Goal: Entertainment & Leisure: Consume media (video, audio)

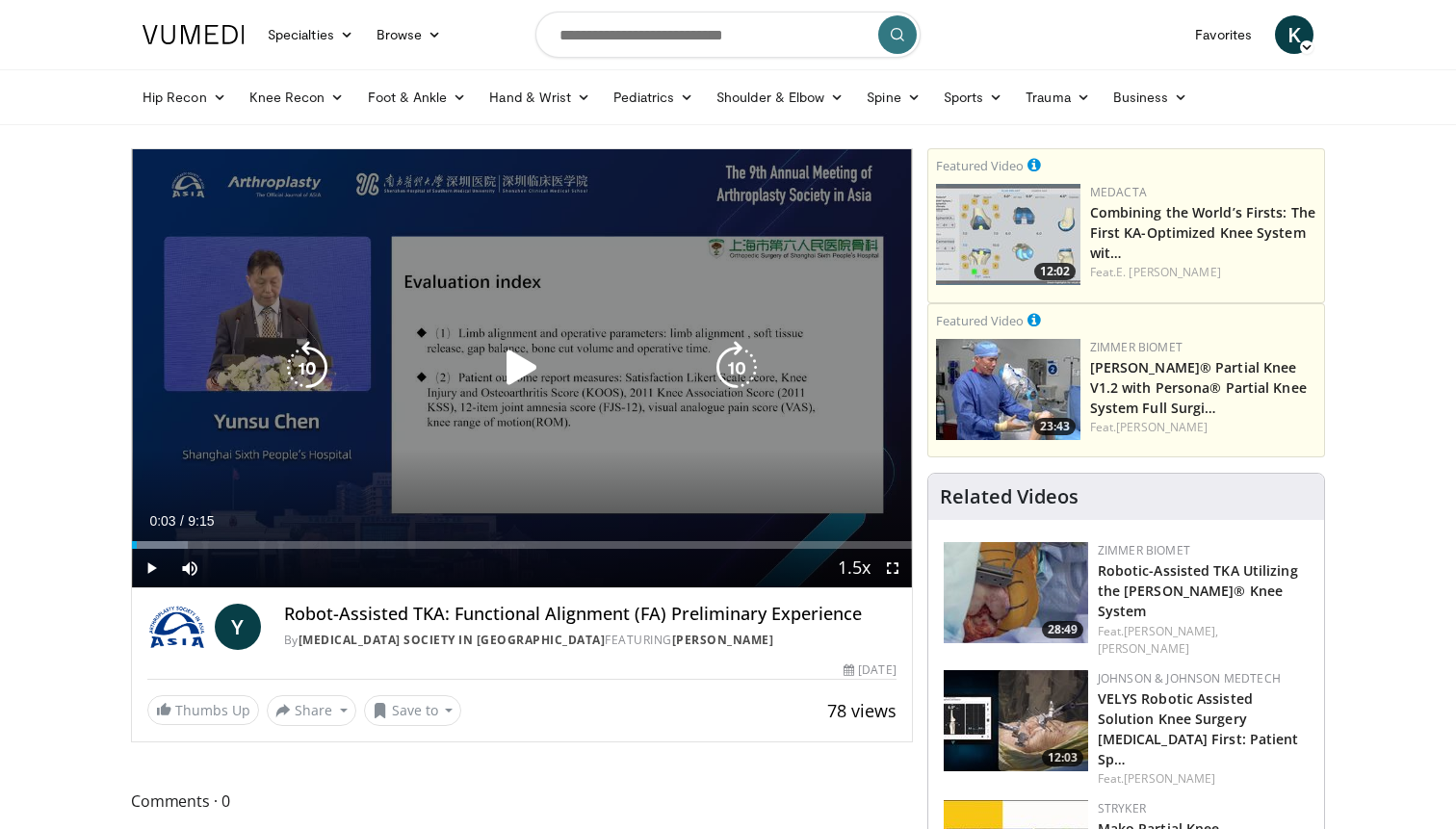
click at [619, 243] on div "10 seconds Tap to unmute" at bounding box center [522, 367] width 779 height 438
click at [310, 370] on icon "Video Player" at bounding box center [307, 367] width 54 height 54
click at [528, 357] on icon "Video Player" at bounding box center [522, 367] width 54 height 54
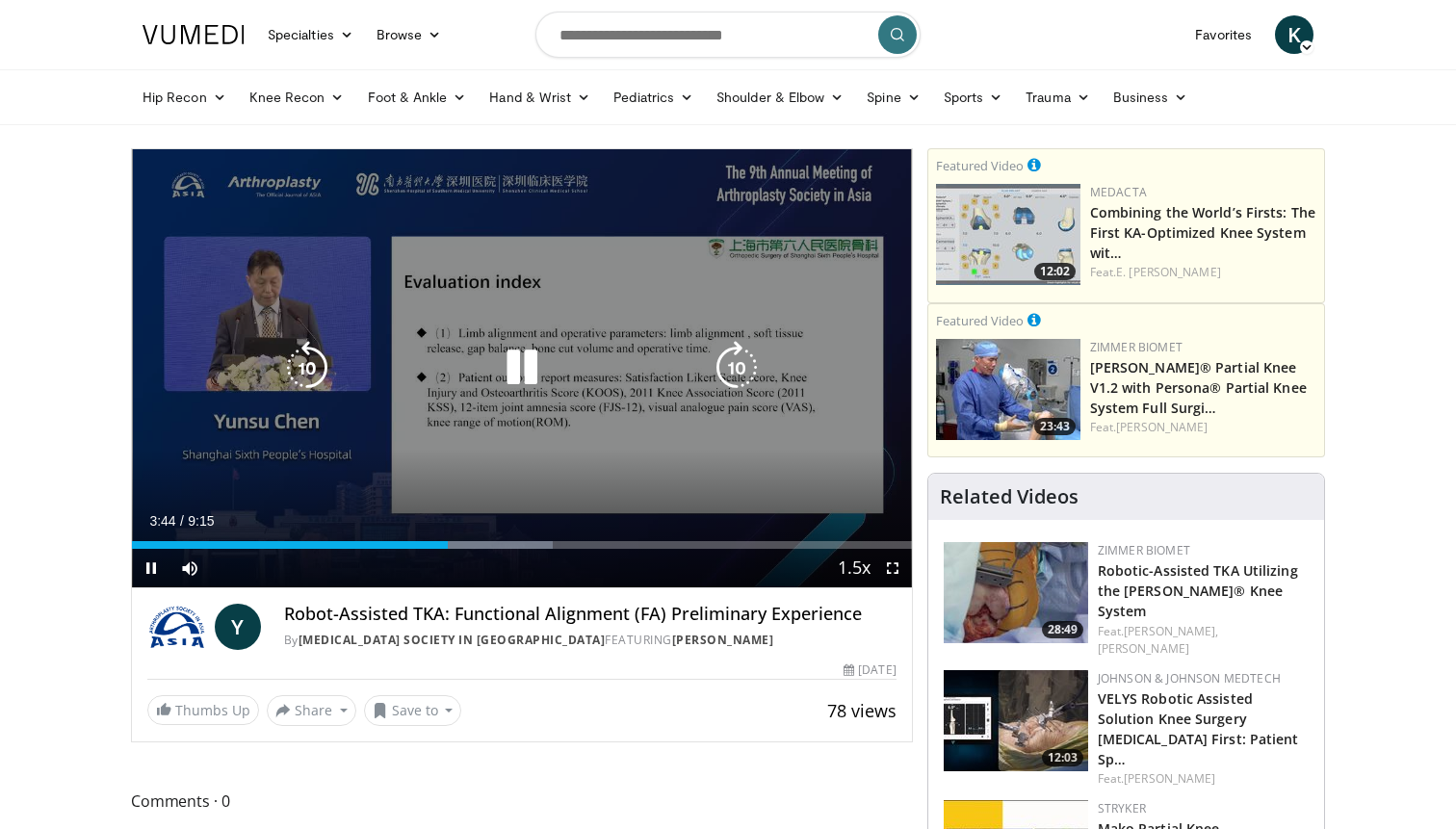
click at [333, 360] on icon "Video Player" at bounding box center [307, 367] width 54 height 54
click at [306, 373] on icon "Video Player" at bounding box center [307, 367] width 54 height 54
click at [524, 366] on icon "Video Player" at bounding box center [522, 367] width 54 height 54
click at [522, 373] on icon "Video Player" at bounding box center [522, 367] width 54 height 54
click at [508, 355] on icon "Video Player" at bounding box center [522, 367] width 54 height 54
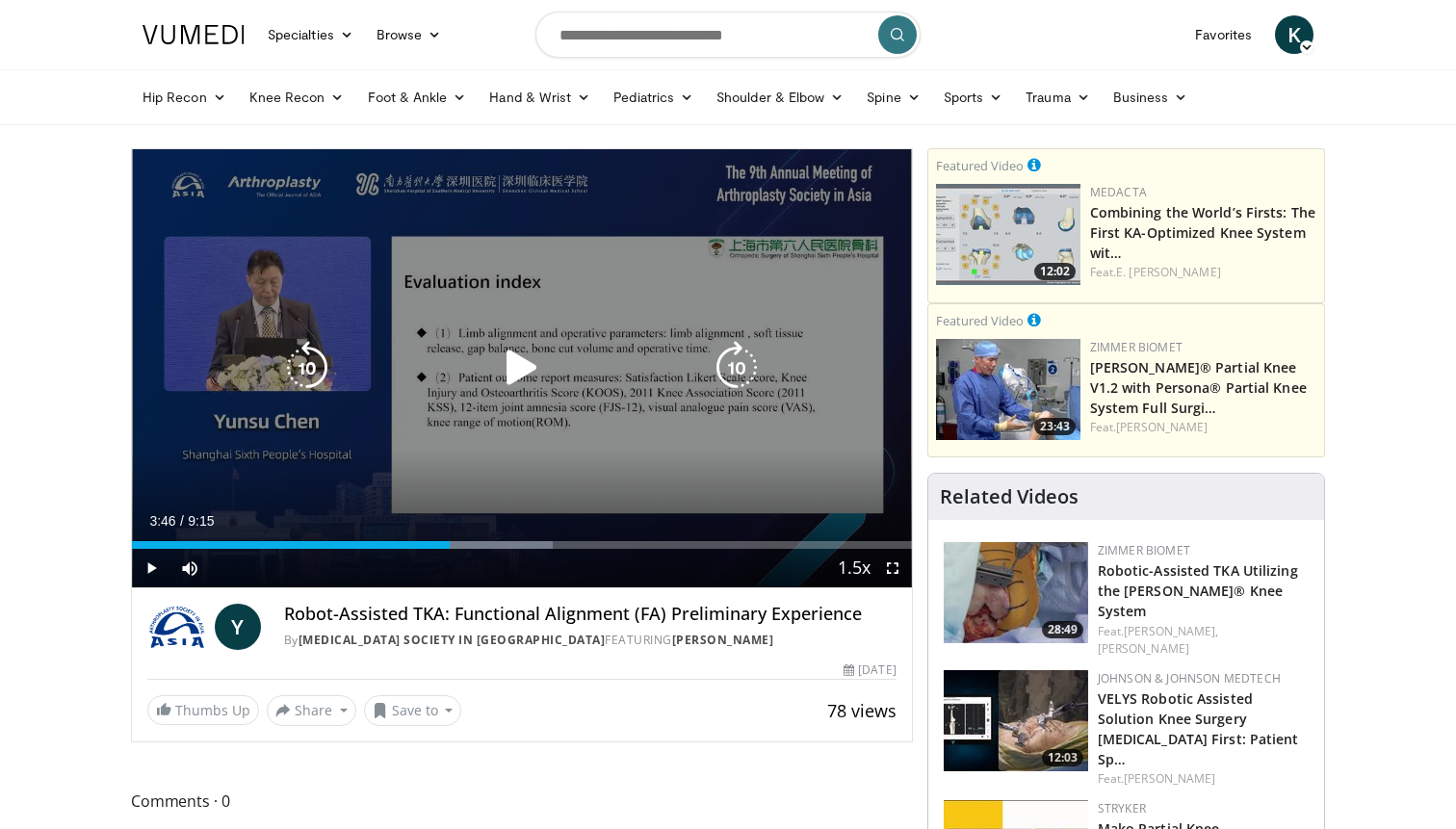
click at [493, 358] on div "Video Player" at bounding box center [522, 367] width 468 height 38
click at [533, 367] on icon "Video Player" at bounding box center [522, 367] width 54 height 54
click at [540, 378] on icon "Video Player" at bounding box center [522, 367] width 54 height 54
click at [518, 387] on icon "Video Player" at bounding box center [522, 367] width 54 height 54
click at [500, 366] on icon "Video Player" at bounding box center [522, 367] width 54 height 54
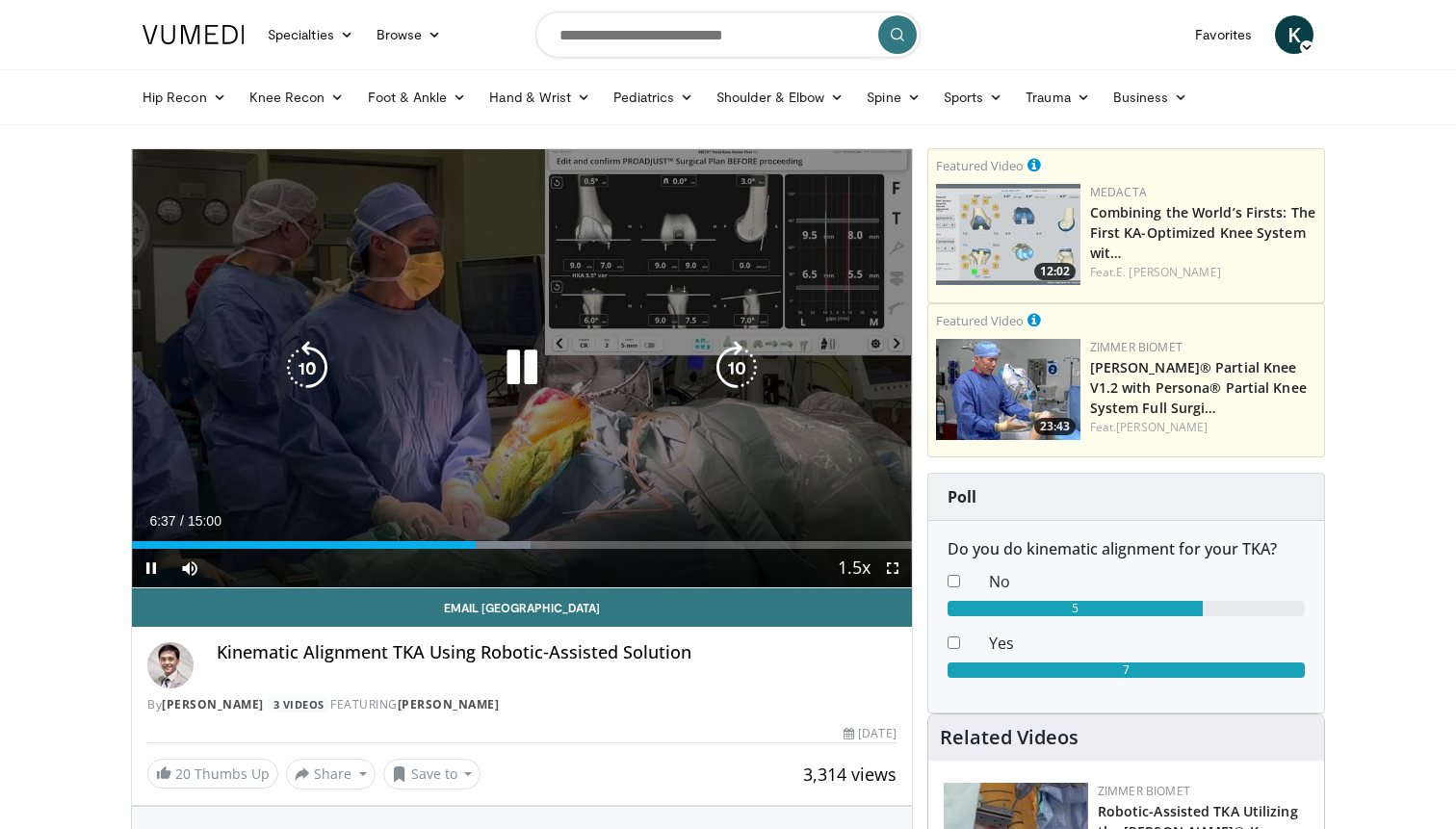
click at [815, 256] on div "10 seconds Tap to unmute" at bounding box center [522, 367] width 779 height 438
click at [802, 220] on div "10 seconds Tap to unmute" at bounding box center [522, 367] width 779 height 438
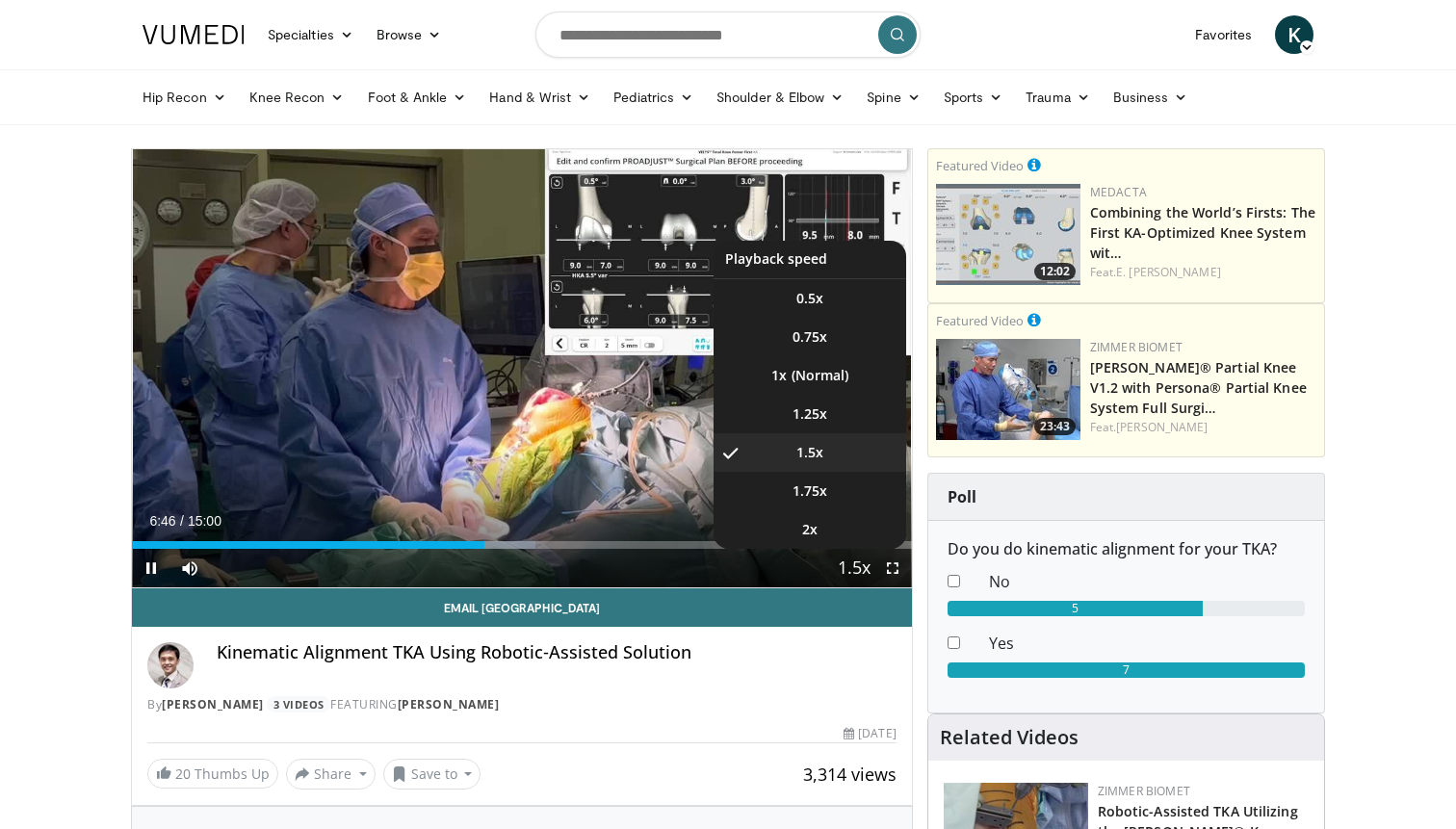
click at [852, 566] on span "Video Player" at bounding box center [853, 568] width 26 height 38
click at [856, 566] on span "Video Player" at bounding box center [853, 568] width 26 height 38
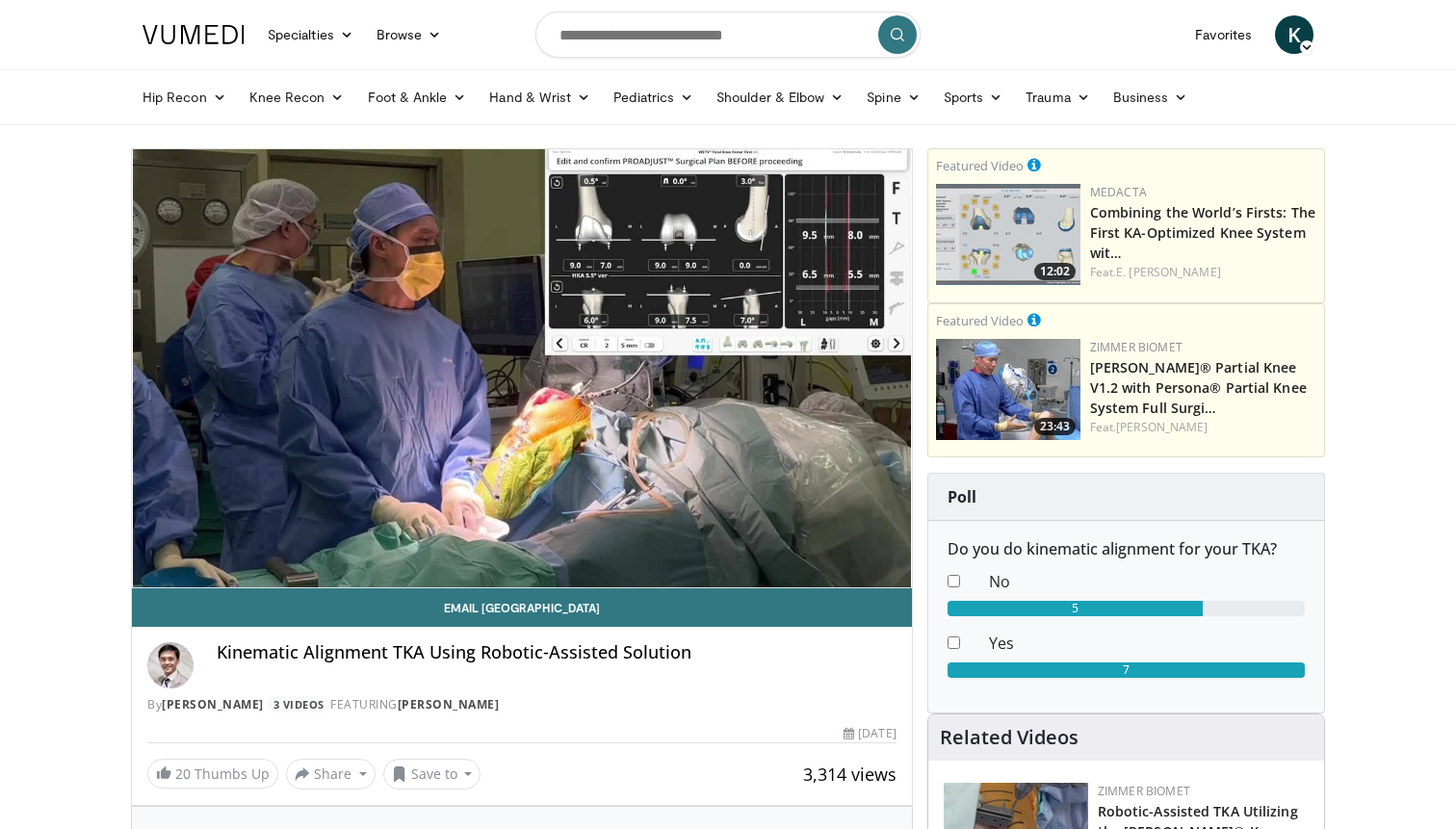
click at [856, 566] on div "10 seconds Tap to unmute" at bounding box center [522, 367] width 779 height 438
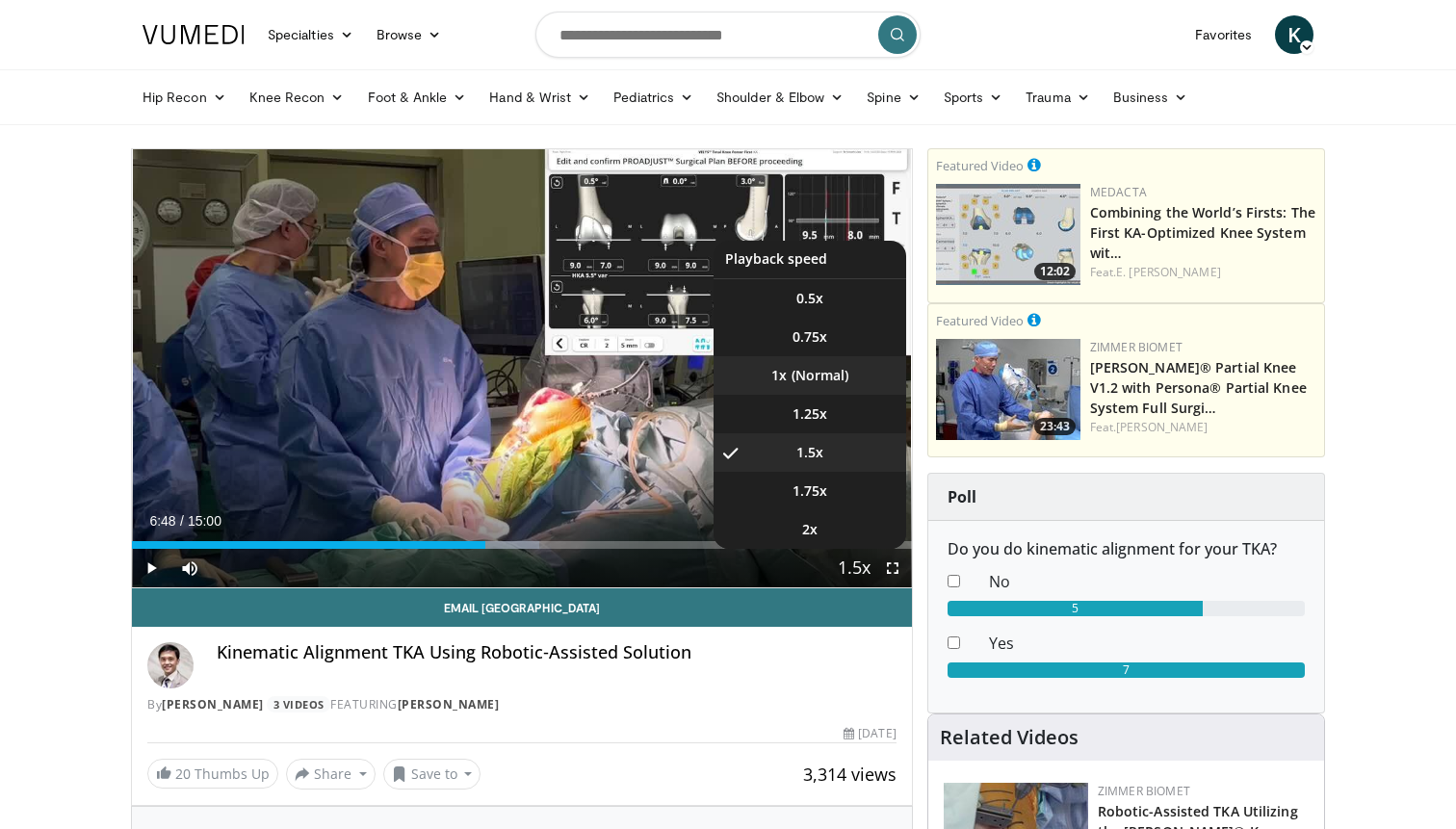
click at [815, 377] on li "1x" at bounding box center [810, 374] width 192 height 38
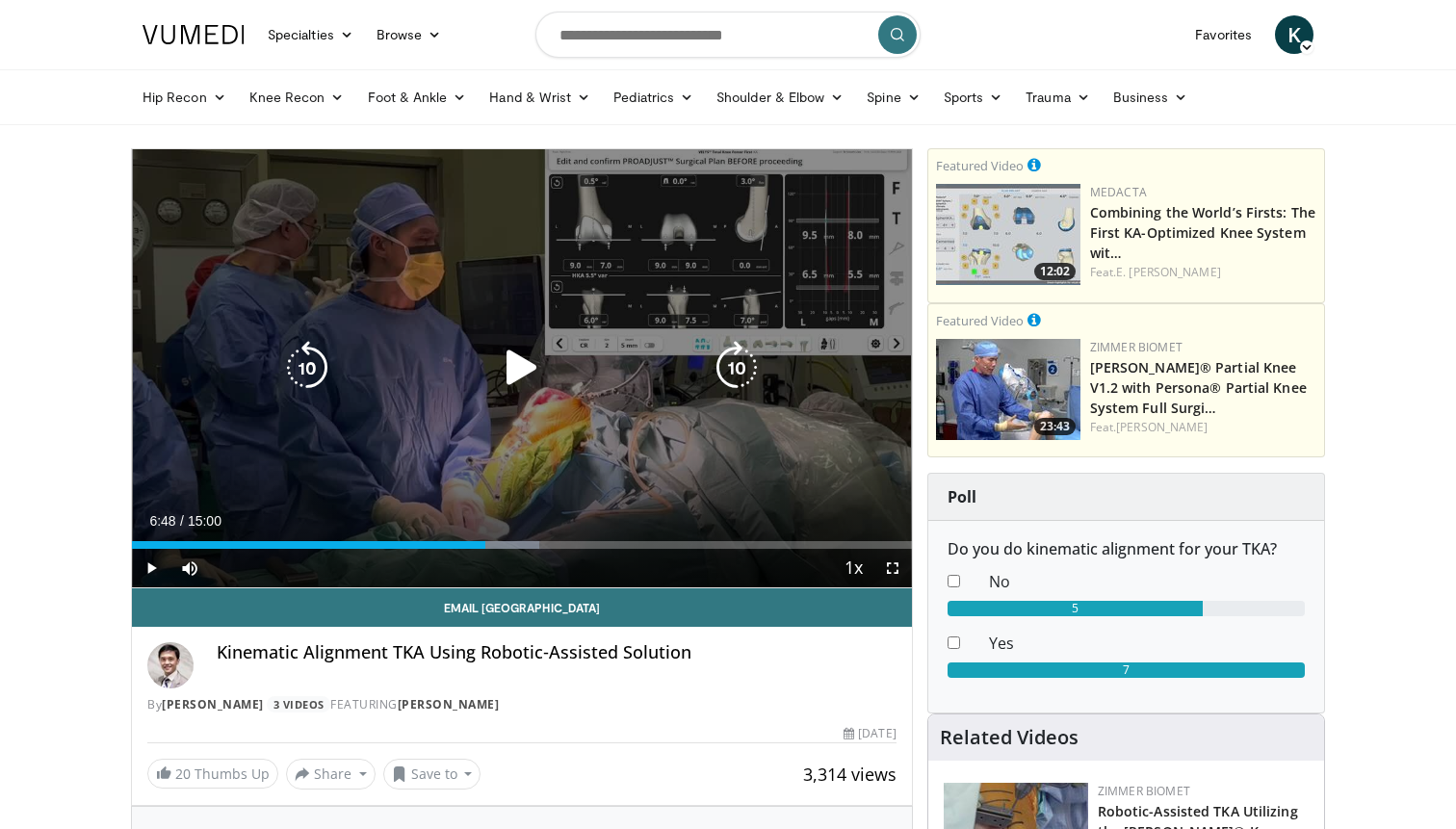
click at [614, 425] on div "10 seconds Tap to unmute" at bounding box center [522, 367] width 779 height 438
click at [853, 234] on div "10 seconds Tap to unmute" at bounding box center [522, 367] width 779 height 438
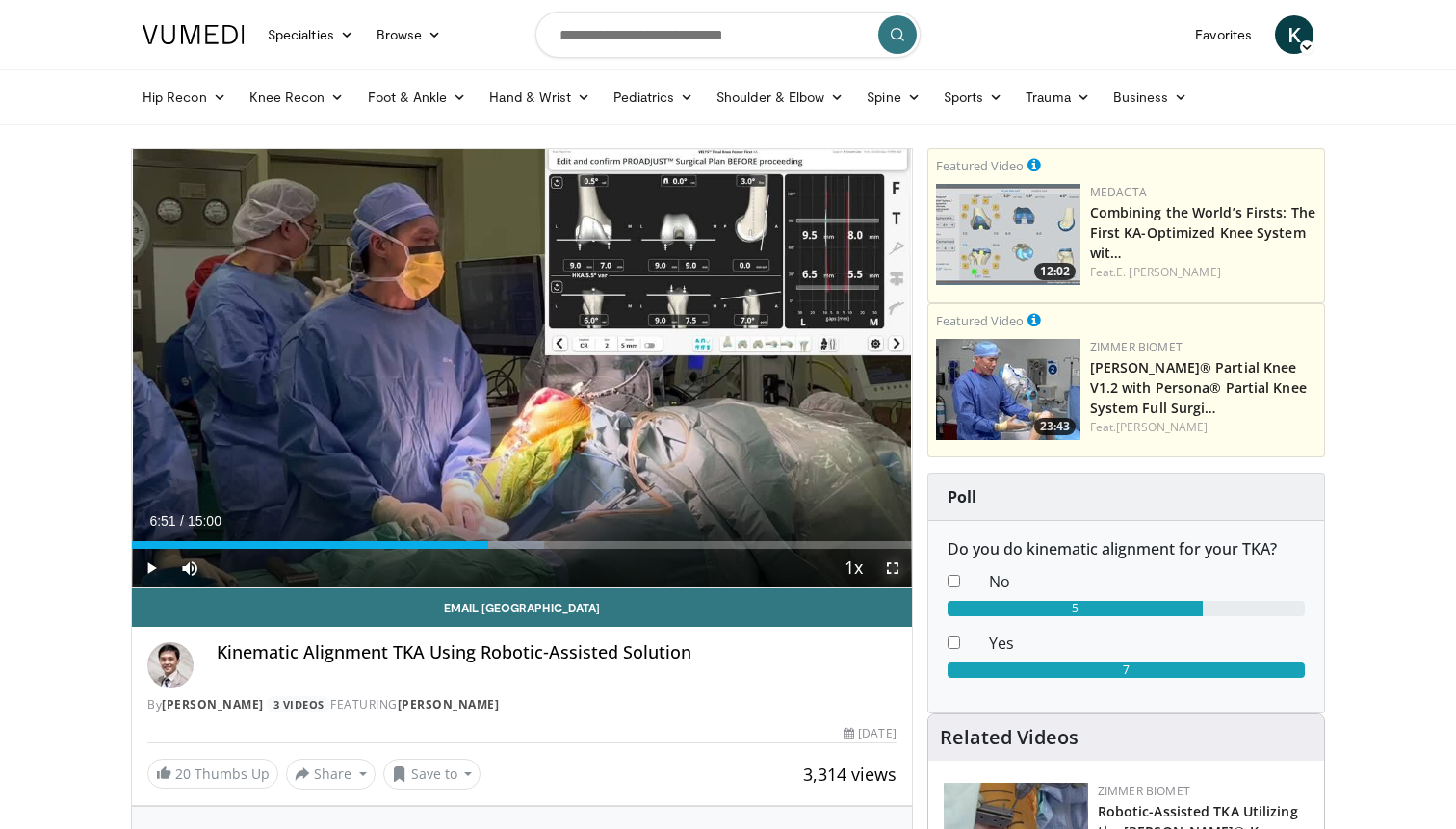
click at [891, 565] on span "Video Player" at bounding box center [892, 567] width 38 height 38
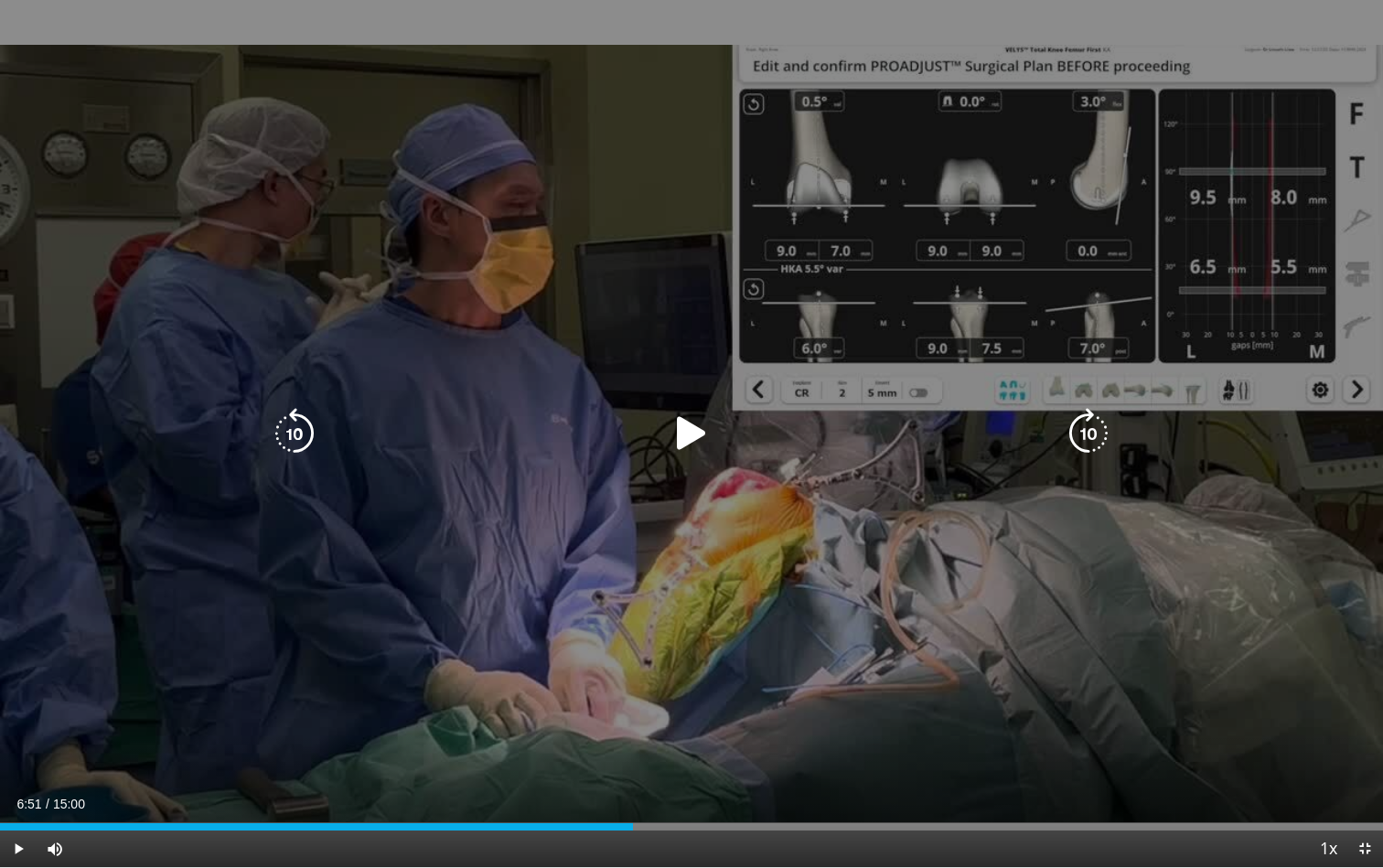
click at [705, 415] on icon "Video Player" at bounding box center [691, 433] width 51 height 51
click at [317, 442] on icon "Video Player" at bounding box center [294, 433] width 51 height 51
click at [697, 414] on icon "Video Player" at bounding box center [691, 433] width 51 height 51
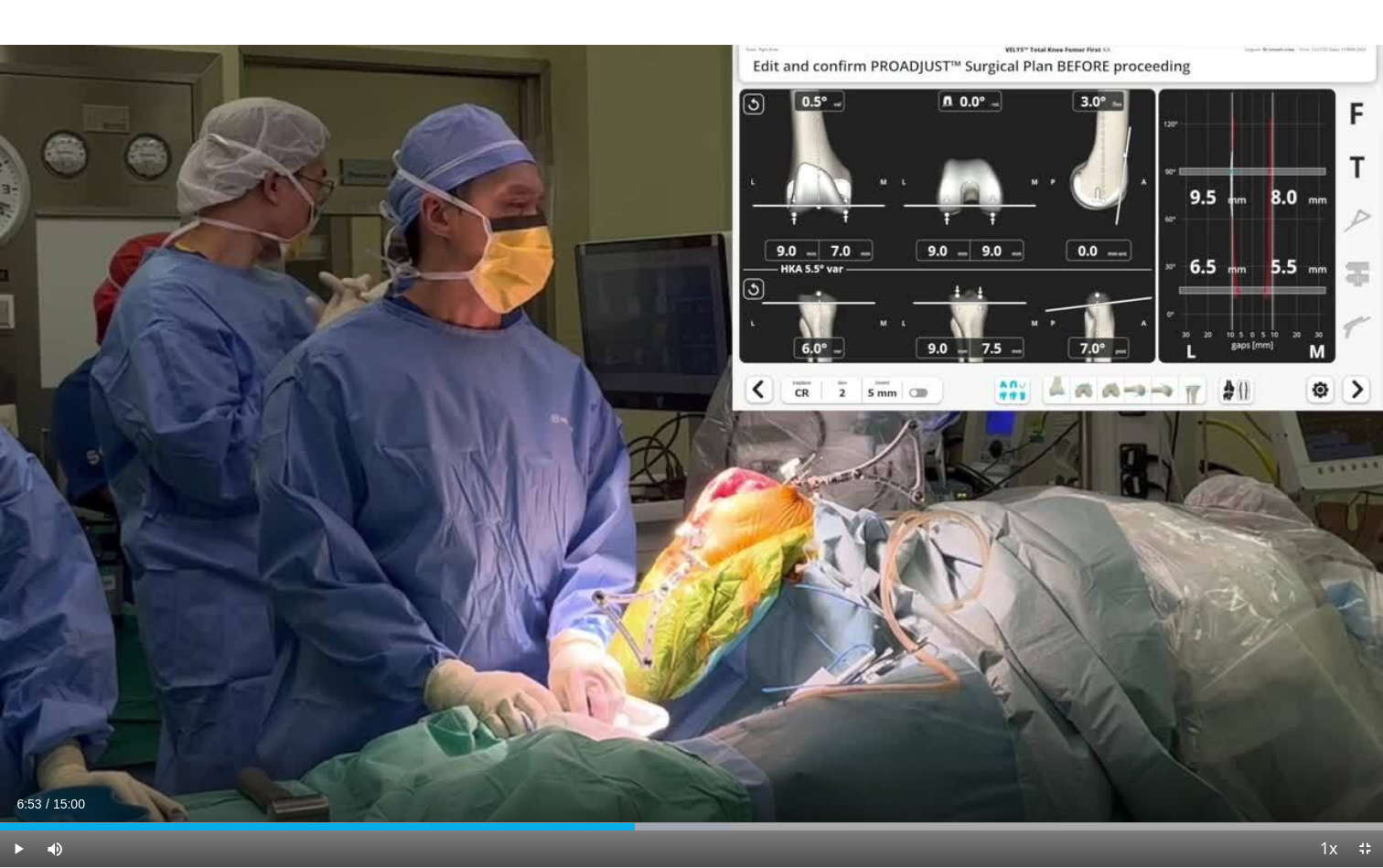
click at [690, 431] on div "10 seconds Tap to unmute" at bounding box center [691, 433] width 1383 height 867
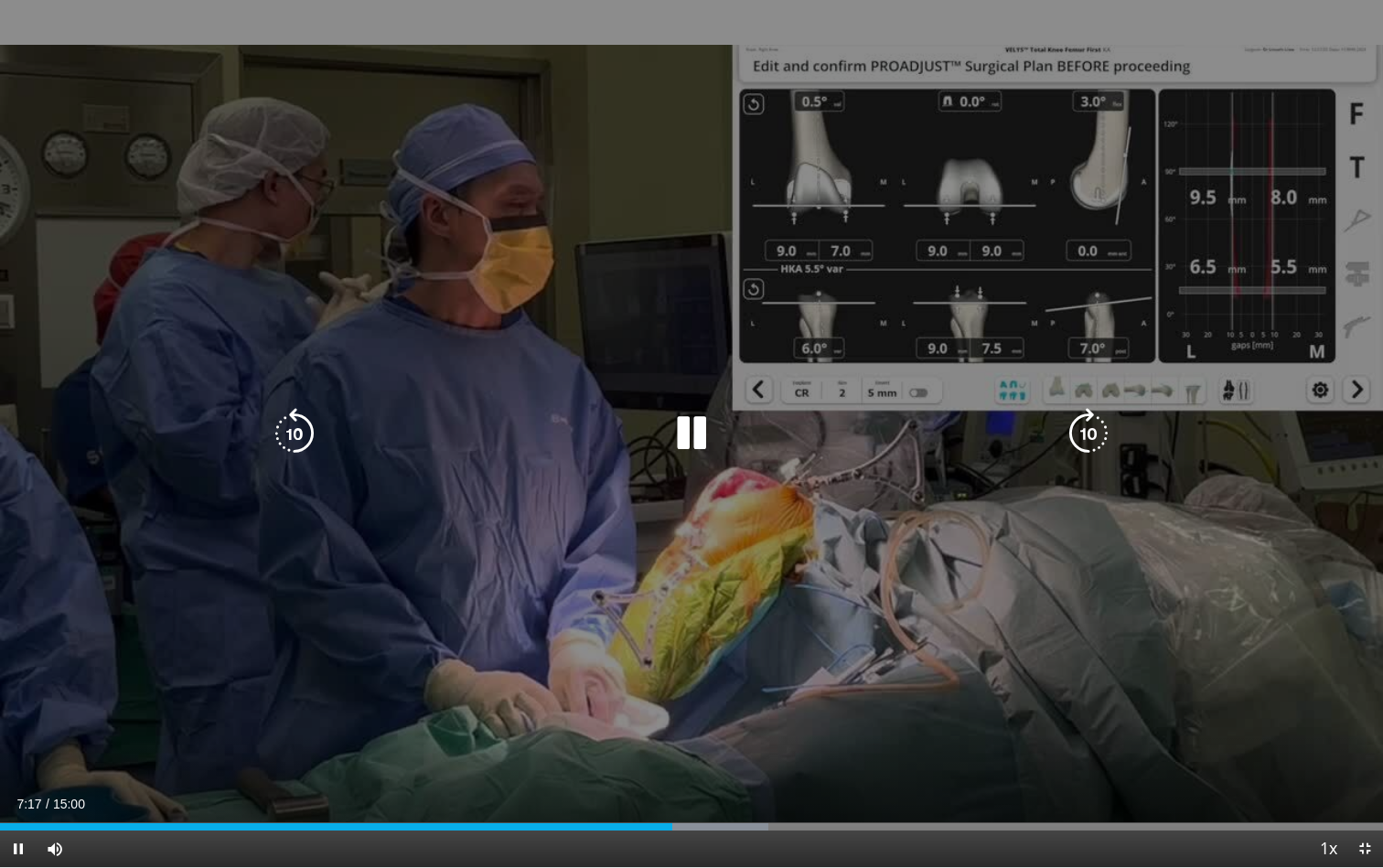
click at [965, 342] on div "10 seconds Tap to unmute" at bounding box center [691, 433] width 1383 height 867
click at [698, 438] on icon "Video Player" at bounding box center [691, 433] width 51 height 51
click at [302, 436] on icon "Video Player" at bounding box center [294, 433] width 51 height 51
click at [690, 439] on icon "Video Player" at bounding box center [691, 433] width 51 height 51
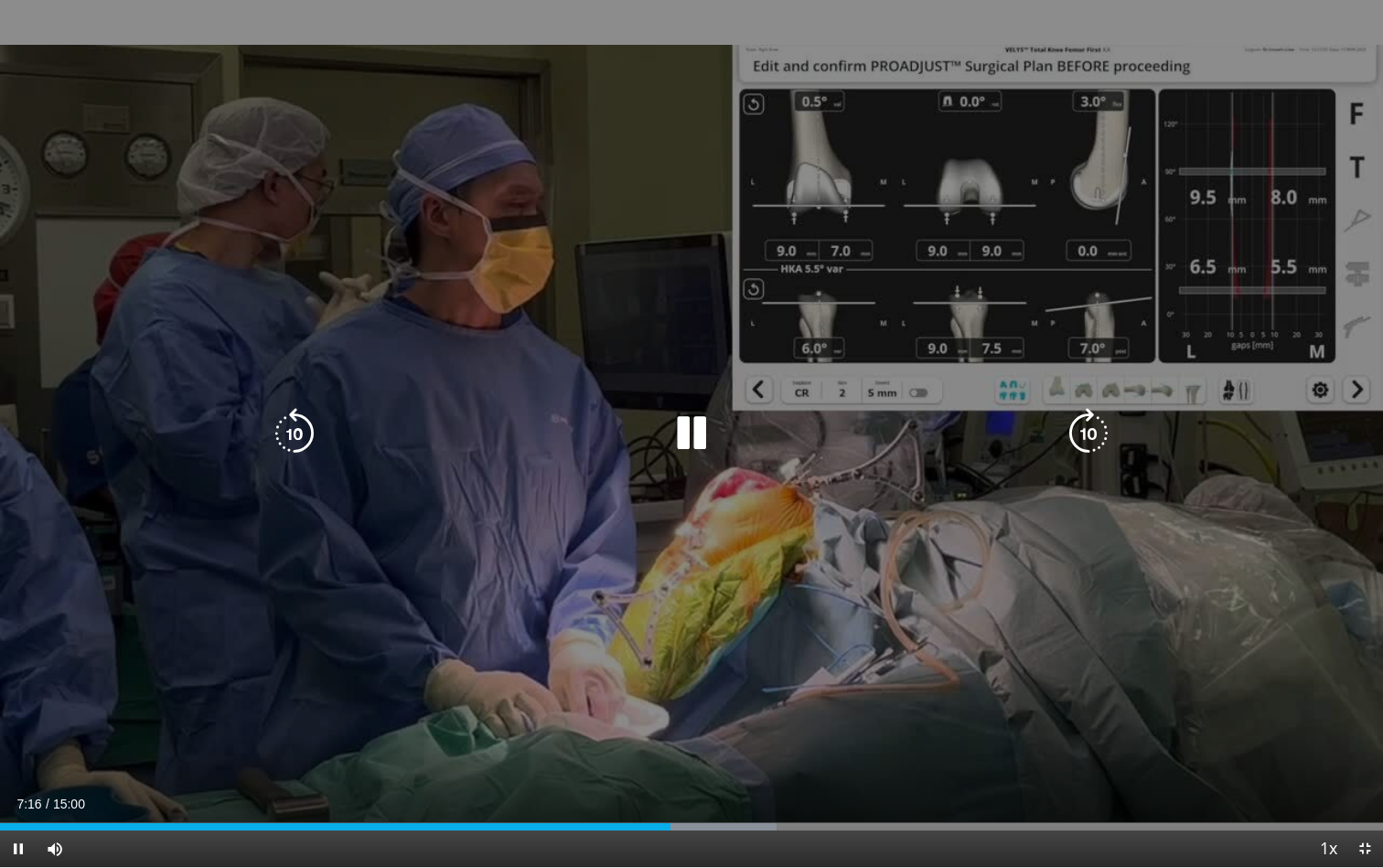
click at [960, 636] on div "10 seconds Tap to unmute" at bounding box center [691, 433] width 1383 height 867
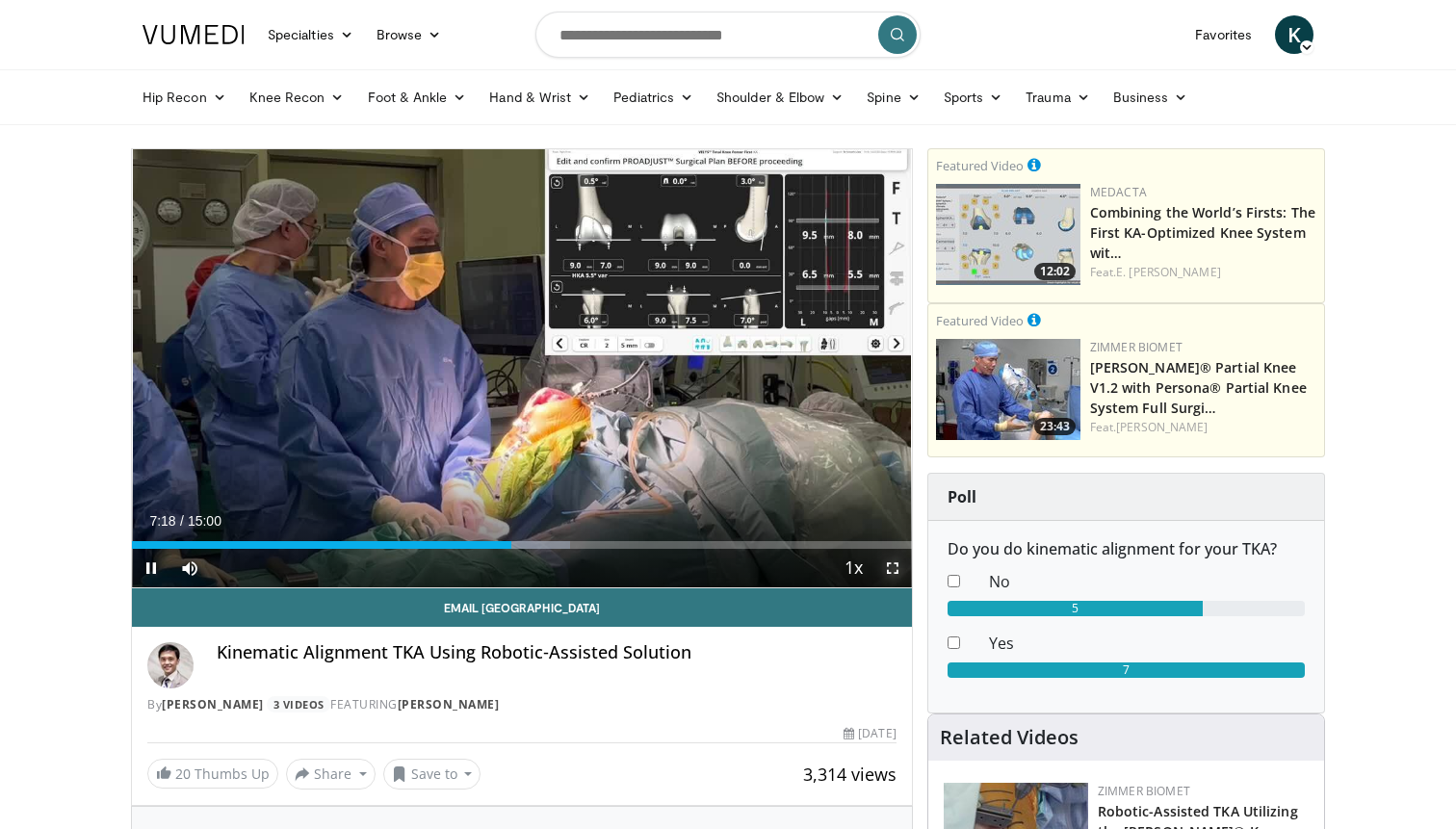
click at [883, 562] on span "Video Player" at bounding box center [892, 567] width 38 height 38
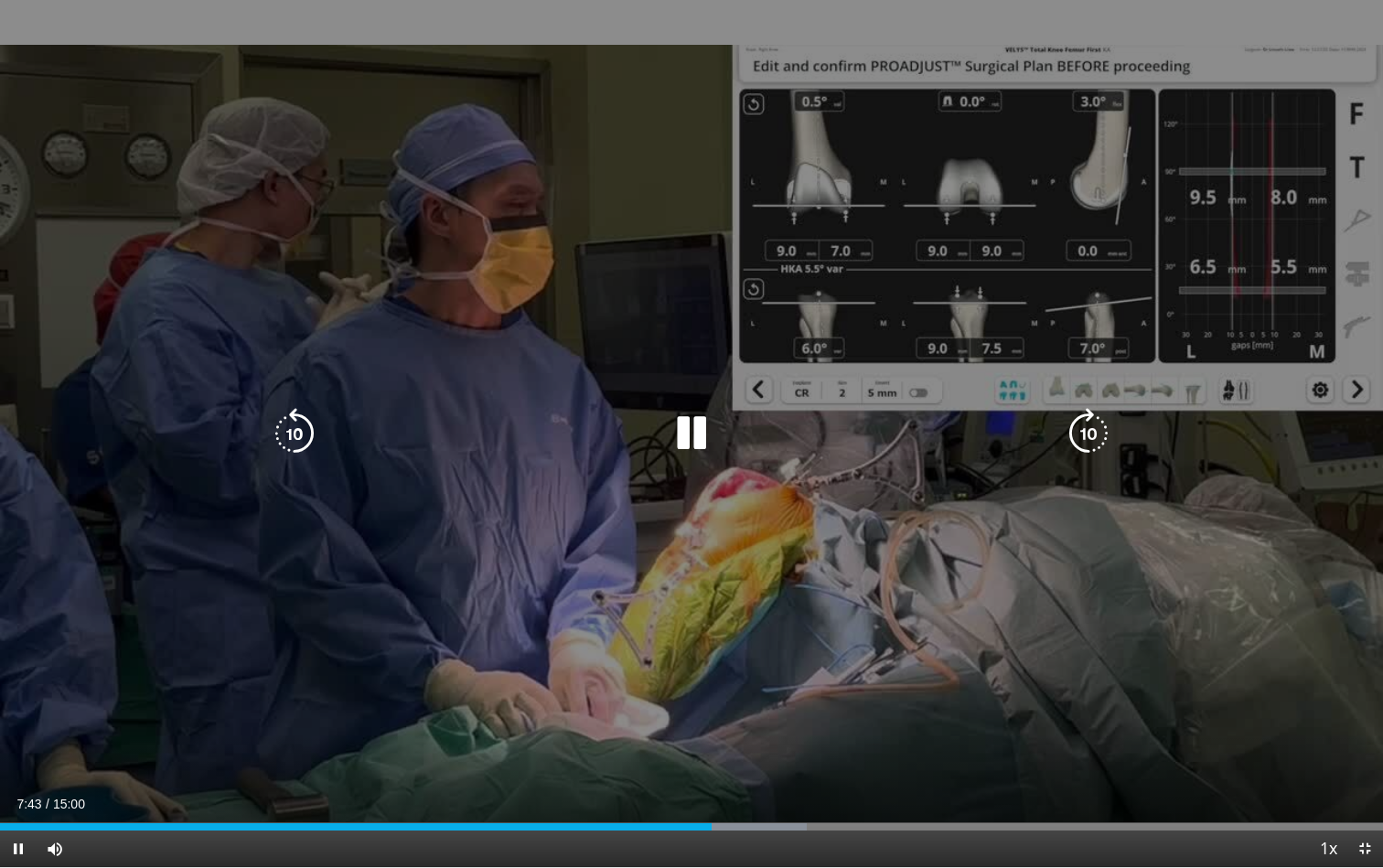
click at [692, 424] on icon "Video Player" at bounding box center [691, 433] width 51 height 51
click at [831, 198] on div "10 seconds Tap to unmute" at bounding box center [691, 433] width 1383 height 867
click at [698, 414] on icon "Video Player" at bounding box center [691, 433] width 51 height 51
click at [671, 450] on icon "Video Player" at bounding box center [691, 433] width 51 height 51
click at [1095, 429] on icon "Video Player" at bounding box center [1088, 433] width 51 height 51
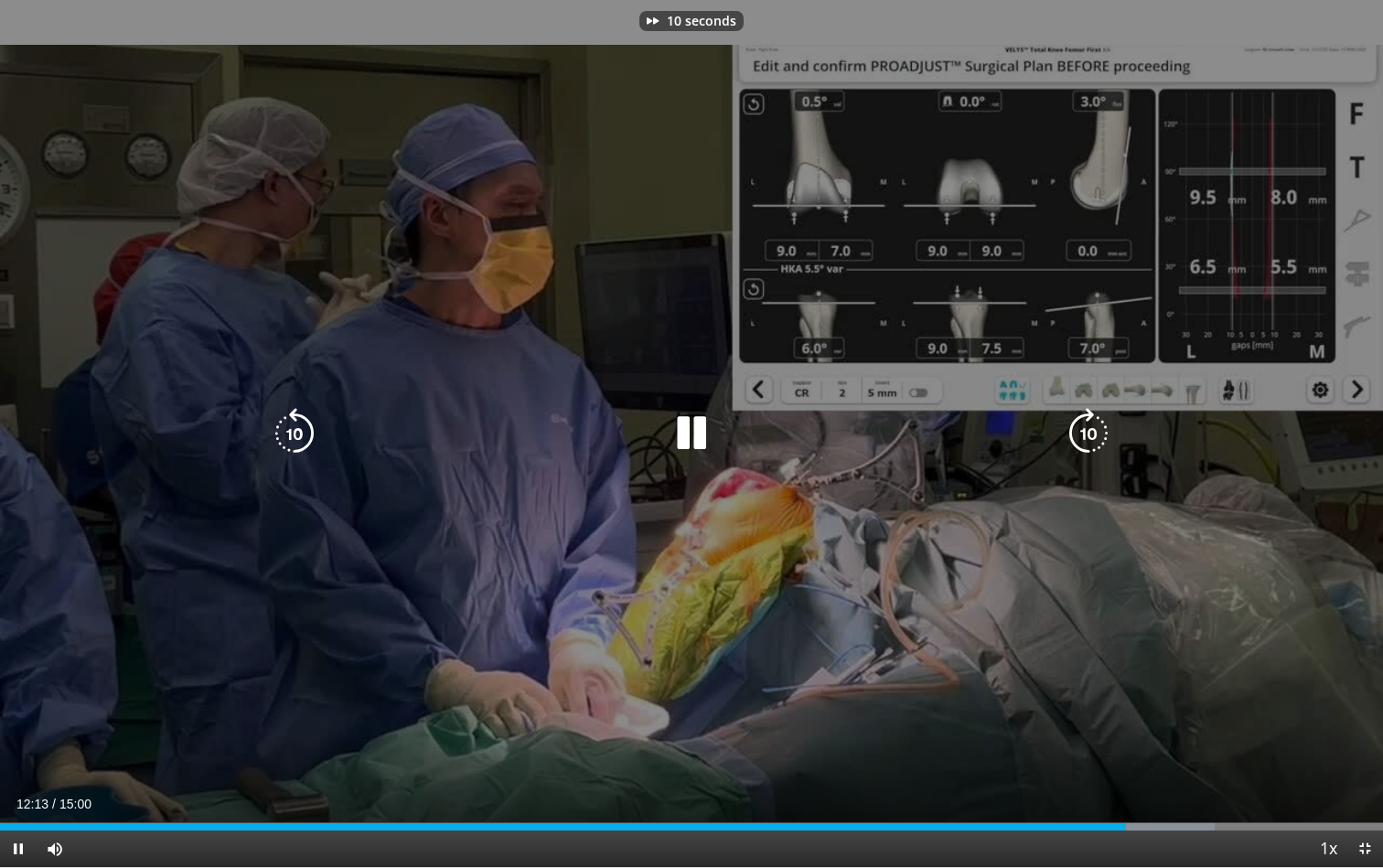
click at [1095, 429] on icon "Video Player" at bounding box center [1088, 433] width 51 height 51
click at [282, 447] on icon "Video Player" at bounding box center [294, 433] width 51 height 51
click at [288, 436] on icon "Video Player" at bounding box center [294, 433] width 51 height 51
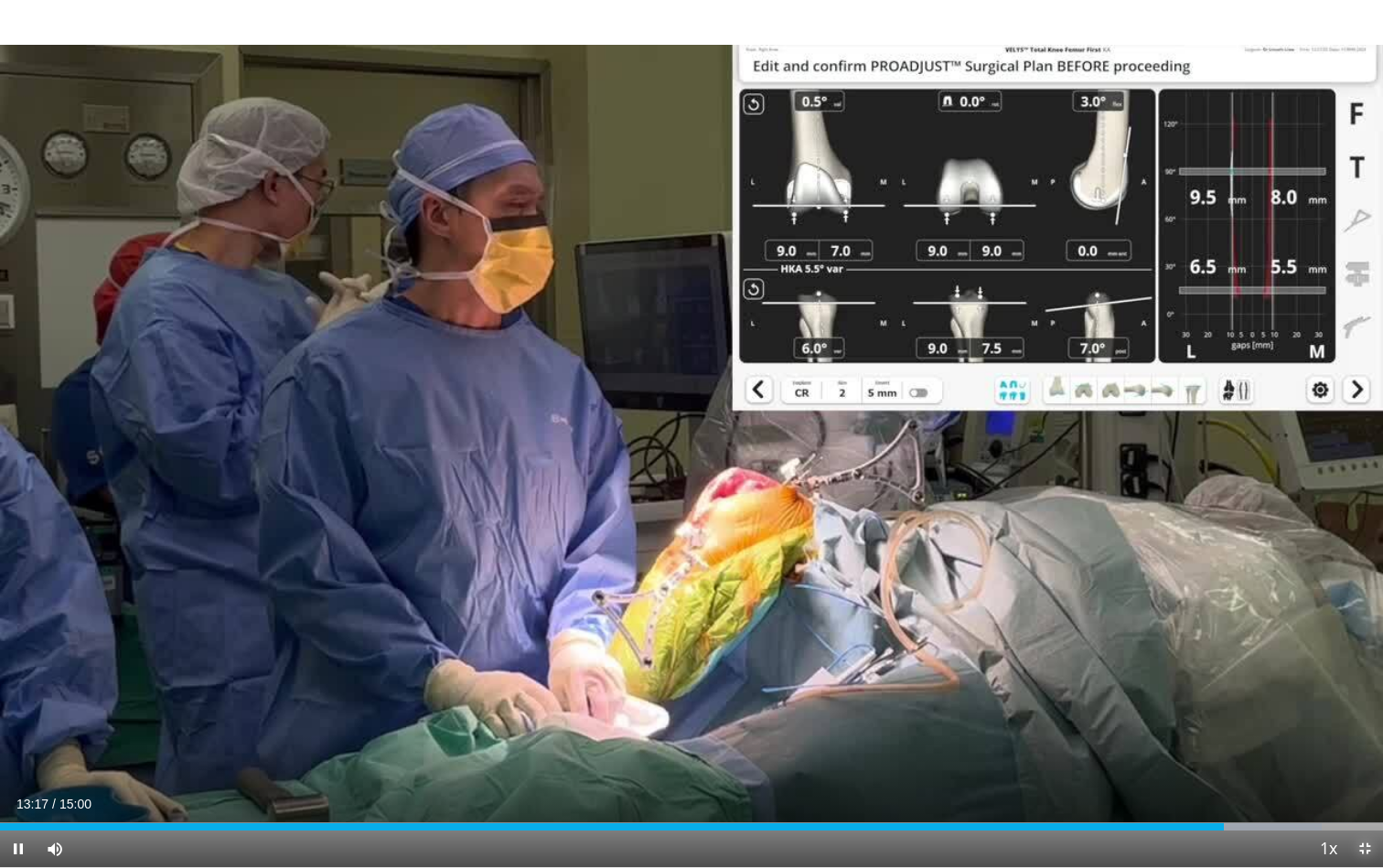
click at [1368, 787] on span "Video Player" at bounding box center [1364, 848] width 36 height 36
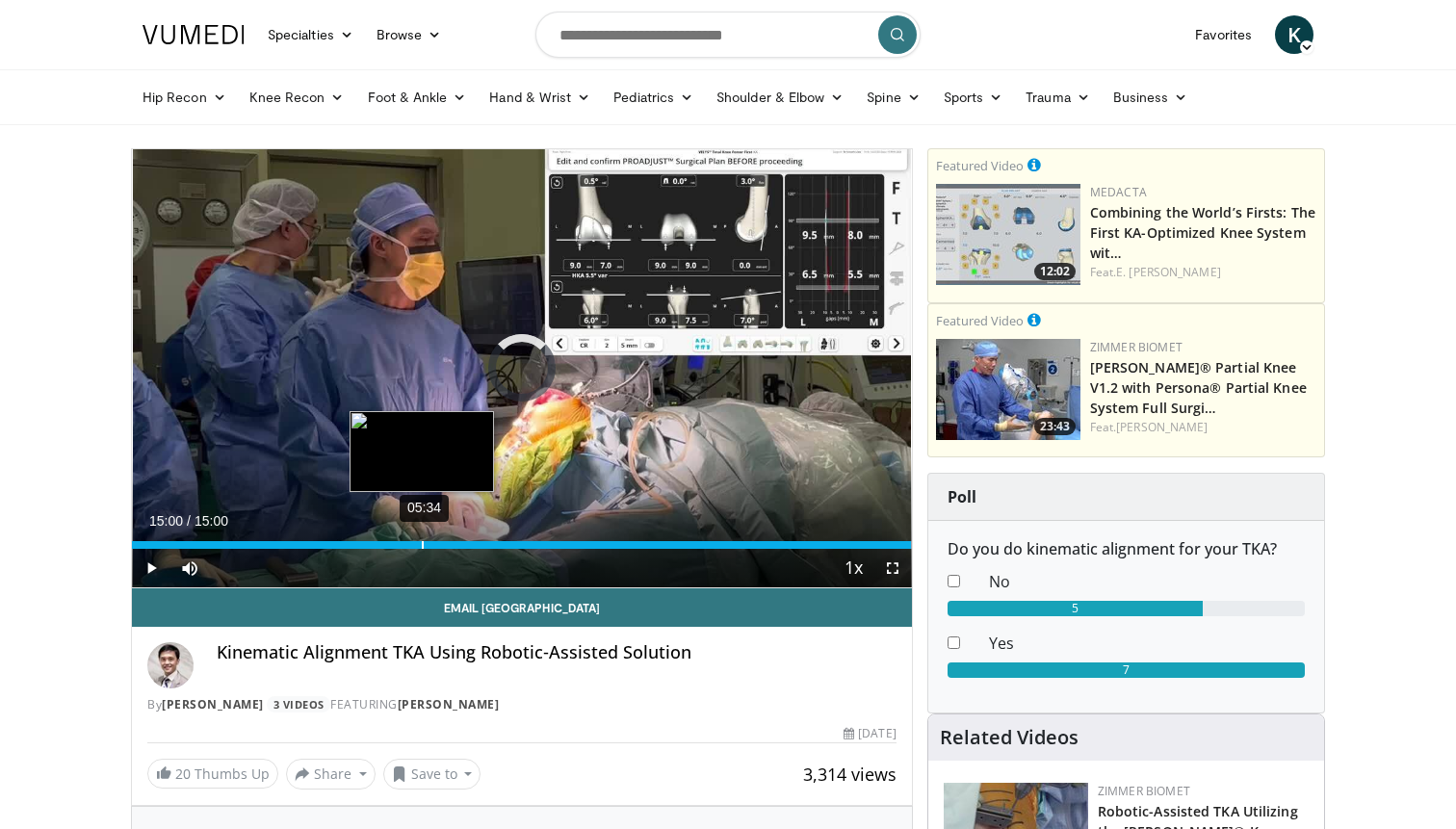
click at [422, 543] on div "05:34" at bounding box center [423, 545] width 2 height 8
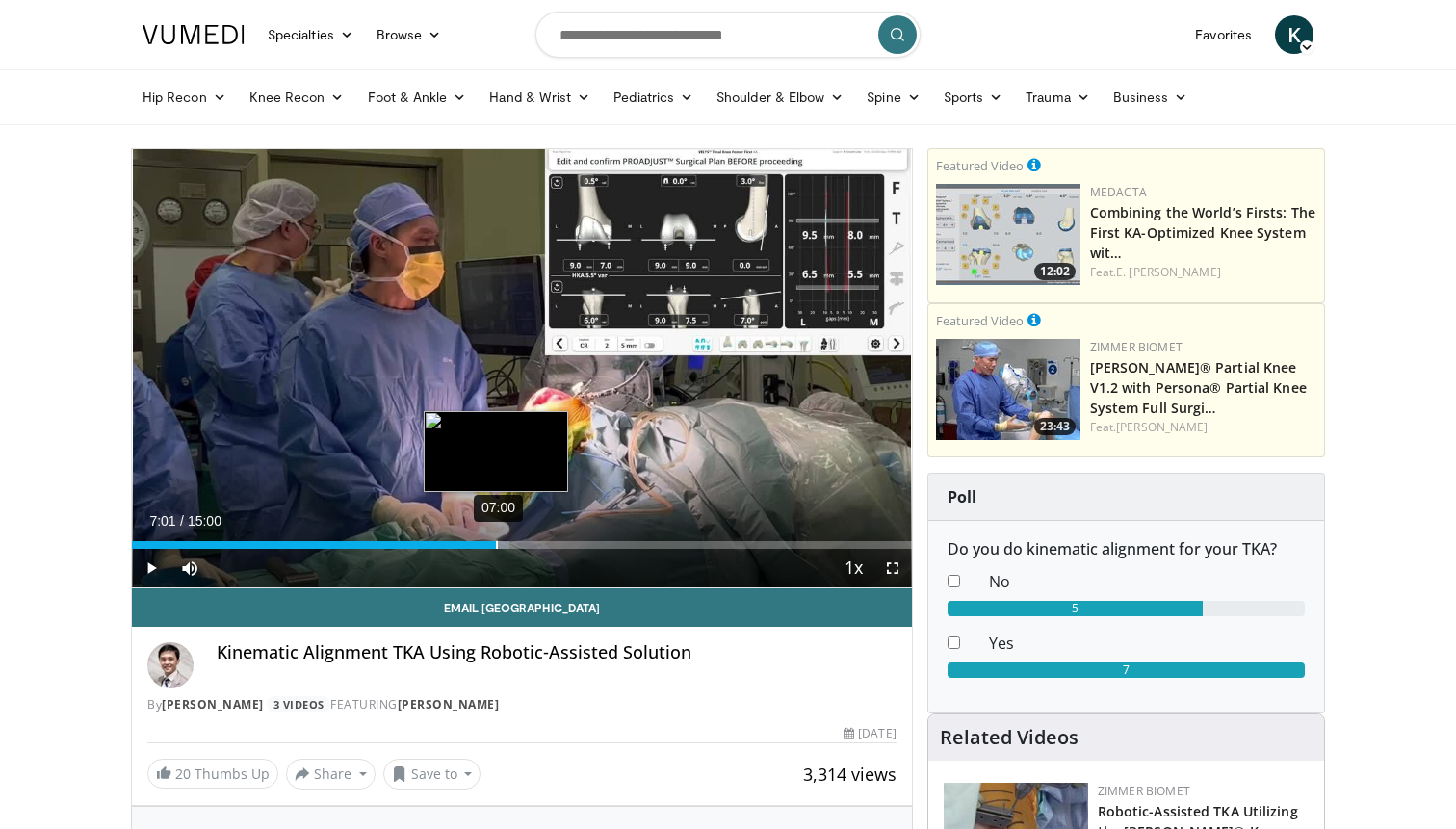
click at [497, 532] on div "Loaded : 48.45% 07:00 07:01" at bounding box center [522, 539] width 779 height 19
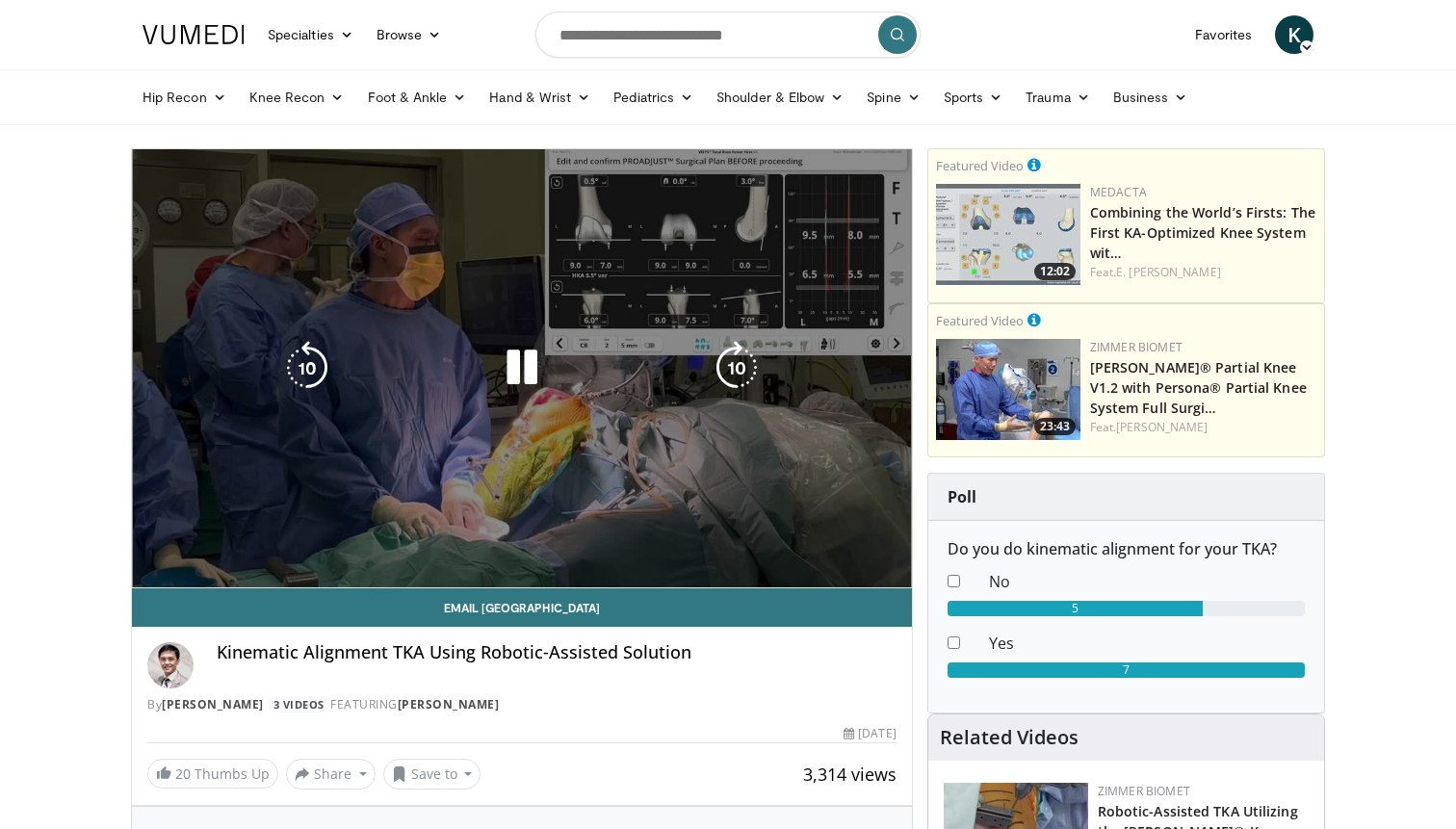
click at [467, 361] on div "Video Player" at bounding box center [522, 367] width 468 height 38
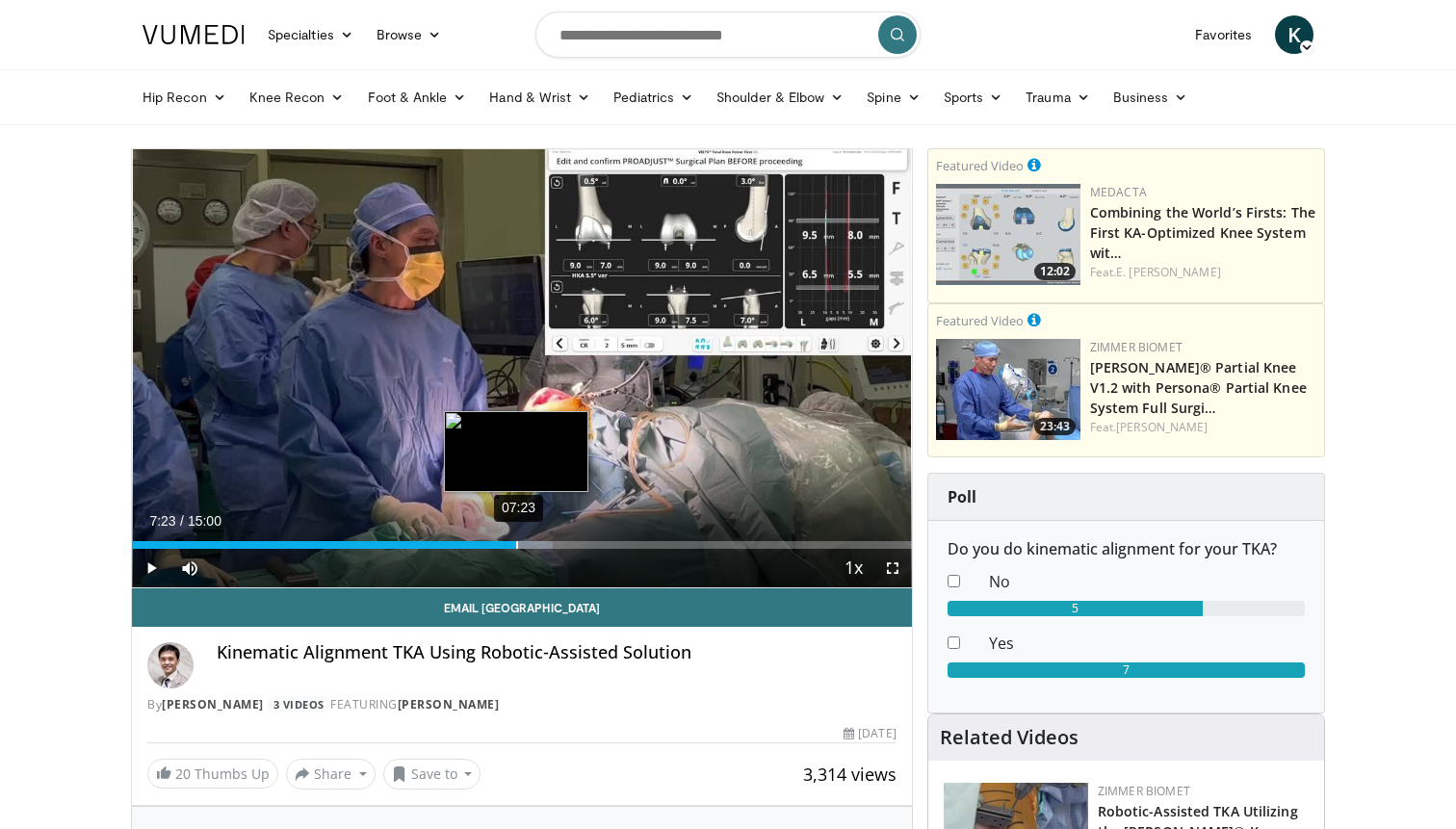
click at [515, 543] on div "Loaded : 53.96% 07:23 07:23" at bounding box center [522, 545] width 779 height 8
click at [528, 543] on div "07:38" at bounding box center [529, 545] width 2 height 8
click at [538, 543] on div "07:49" at bounding box center [539, 545] width 2 height 8
click at [558, 541] on div "08:11" at bounding box center [559, 545] width 2 height 8
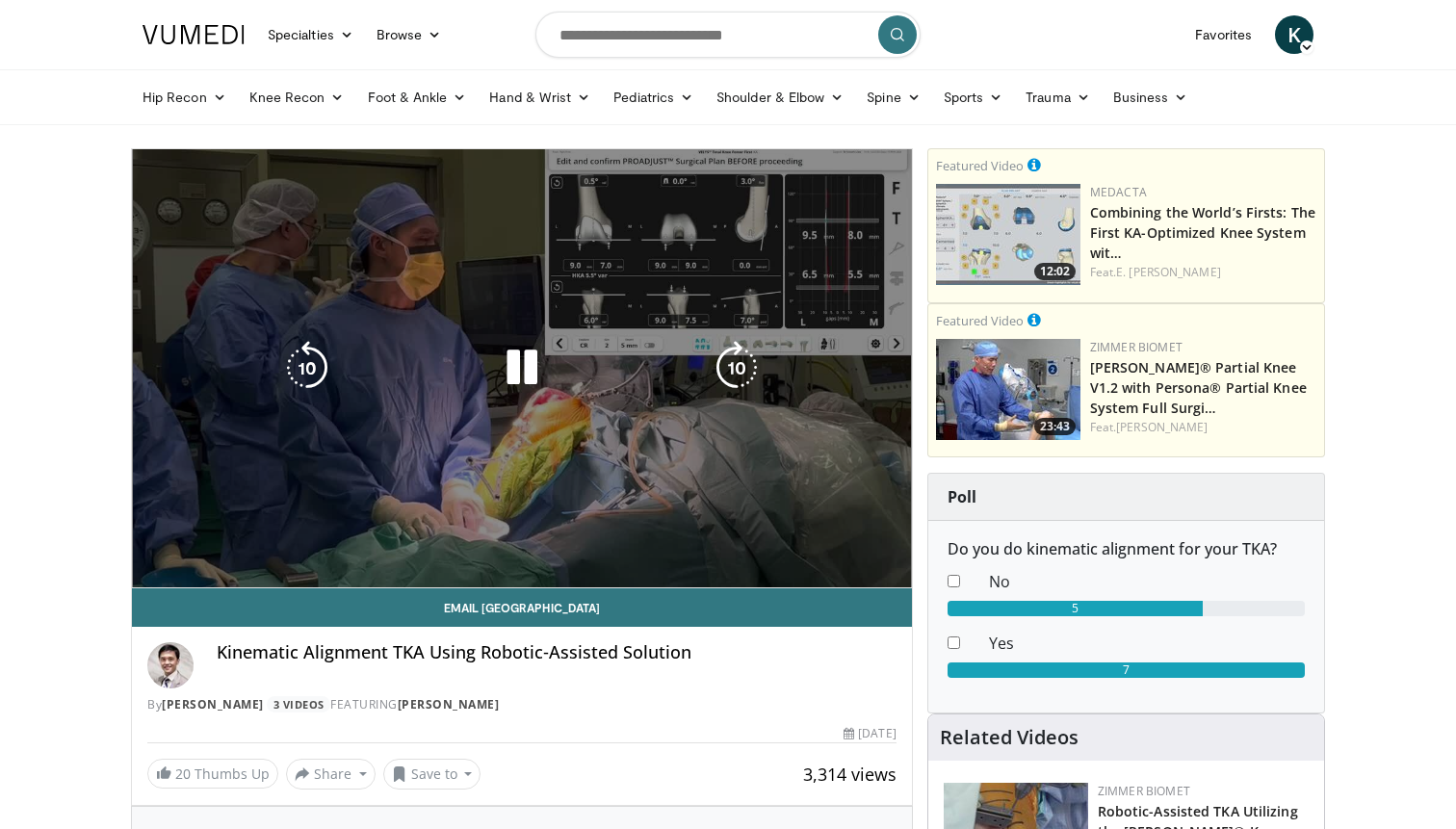
click at [539, 541] on video-js "**********" at bounding box center [522, 368] width 779 height 439
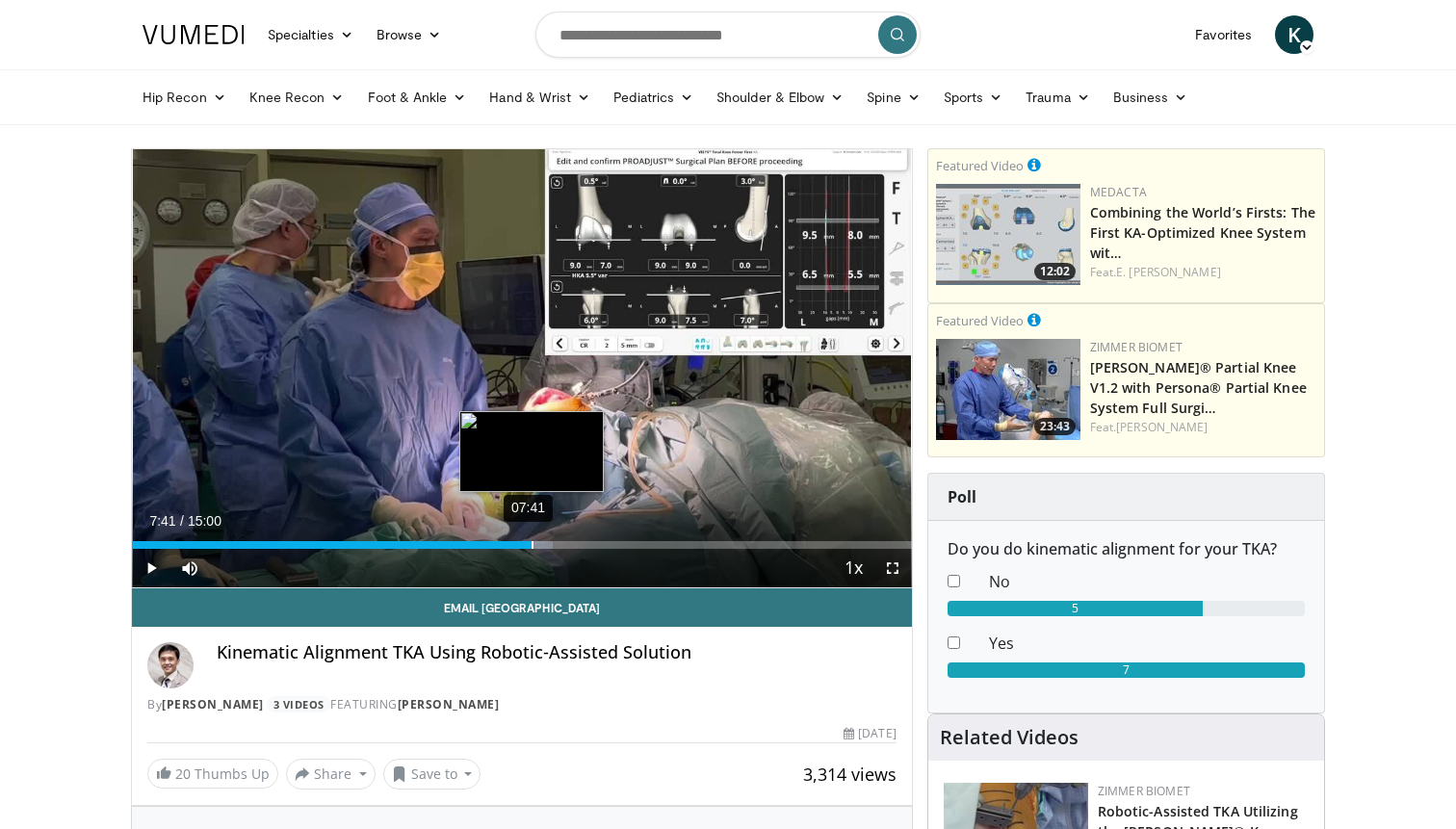
click at [531, 544] on div "07:41" at bounding box center [532, 545] width 2 height 8
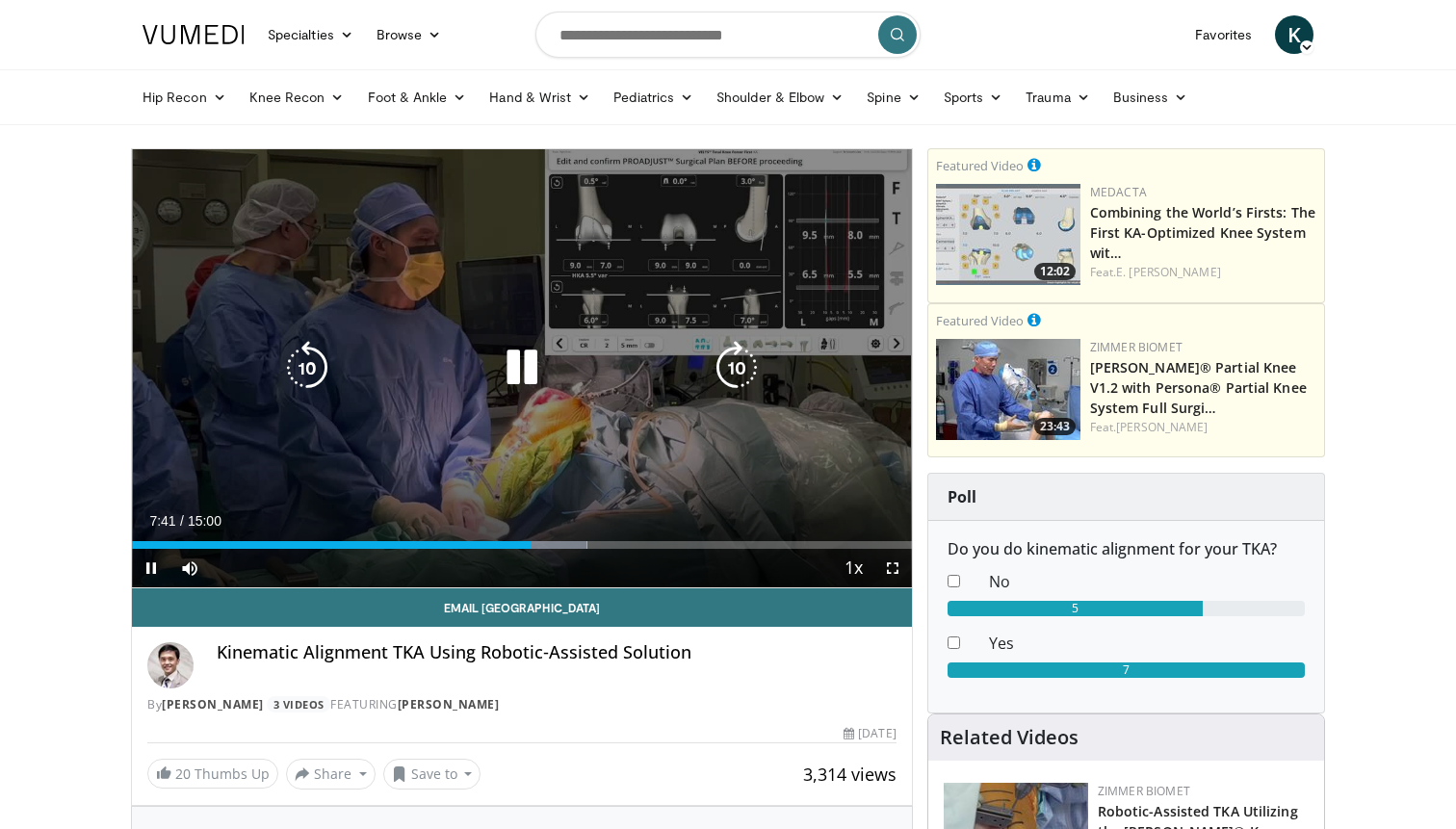
click at [646, 283] on div "20 seconds Tap to unmute" at bounding box center [522, 367] width 779 height 438
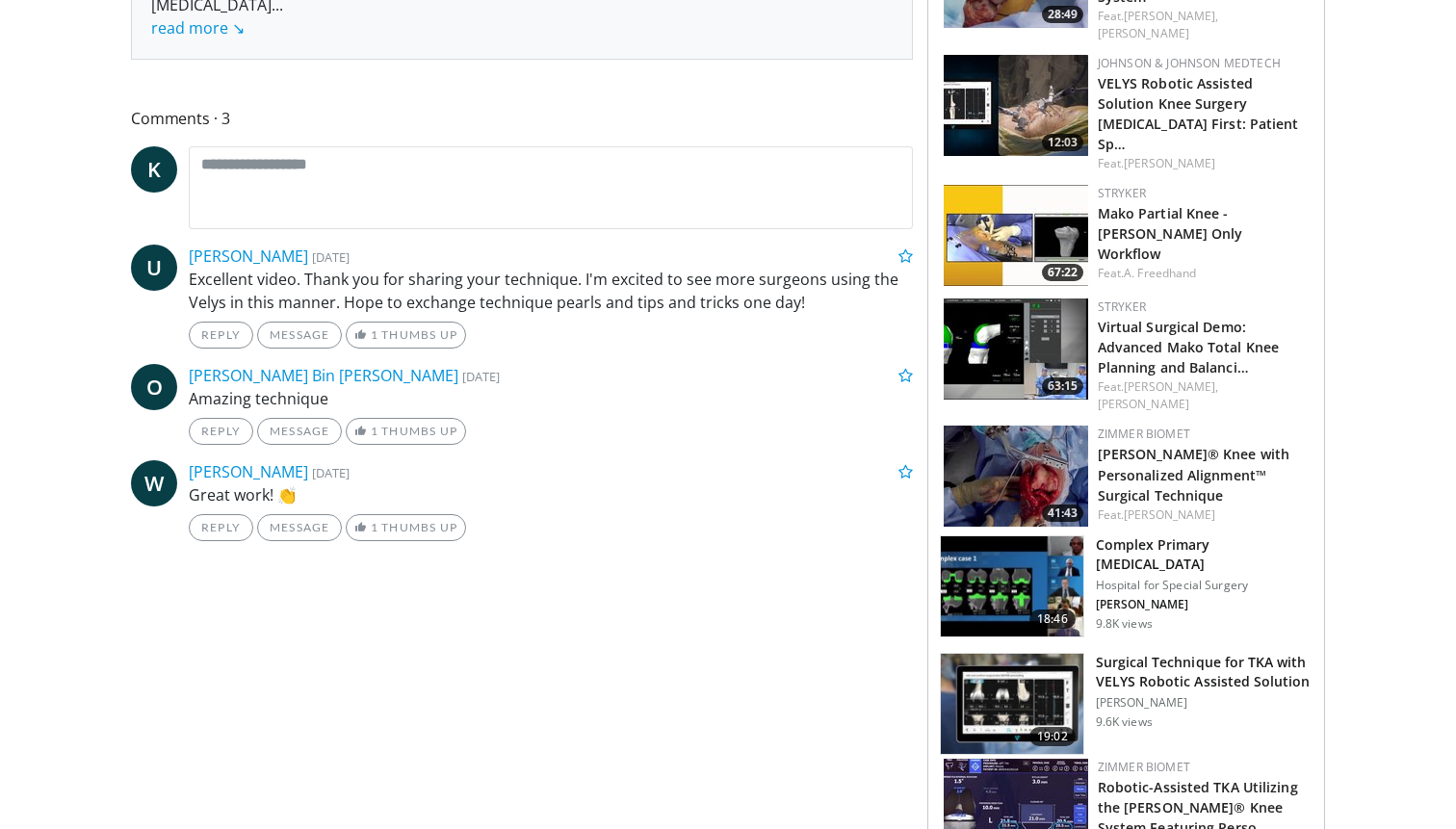
scroll to position [861, 0]
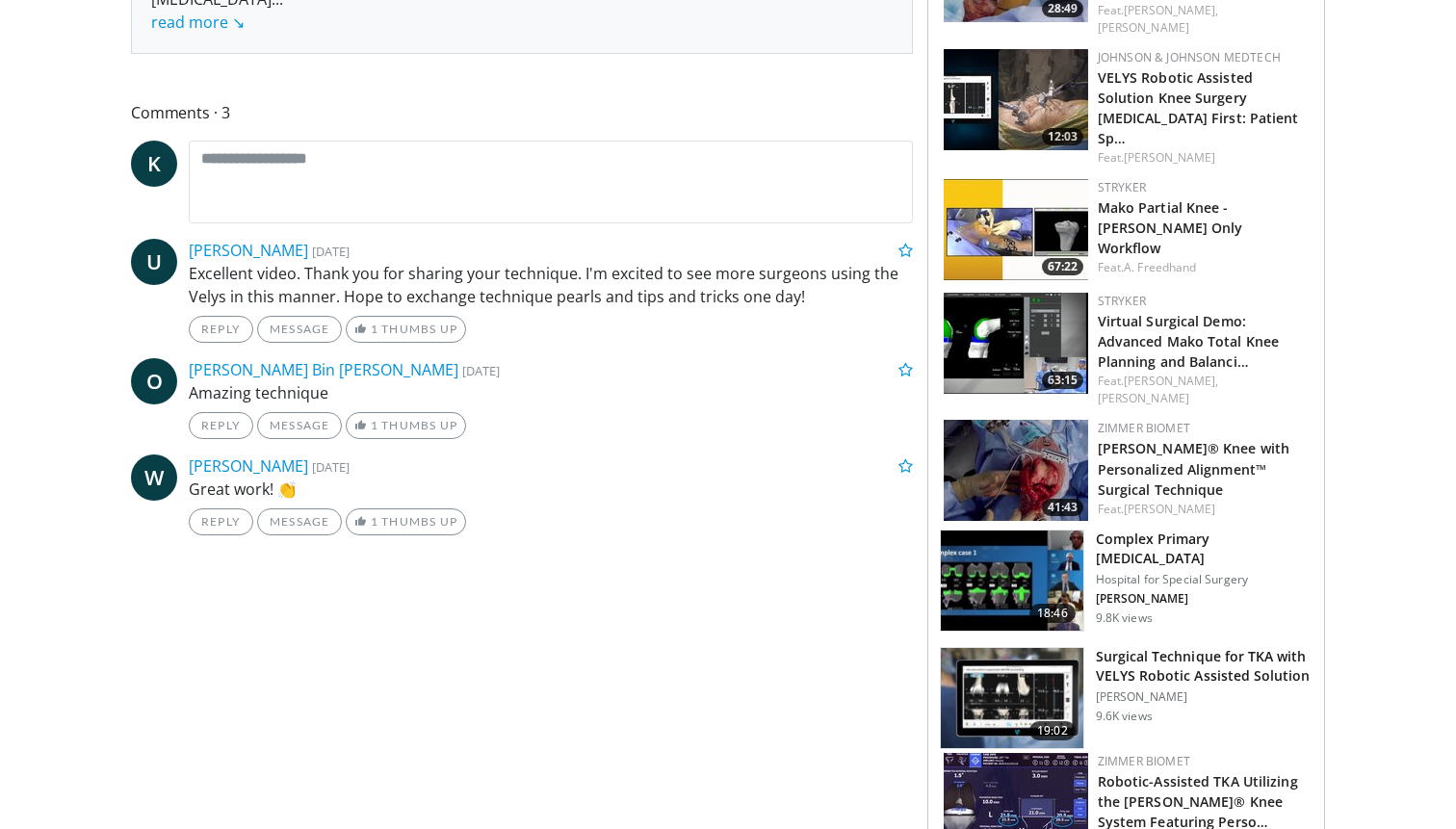
click at [1139, 647] on h3 "Surgical Technique for TKA with VELYS Robotic Assisted Solution" at bounding box center [1204, 665] width 217 height 38
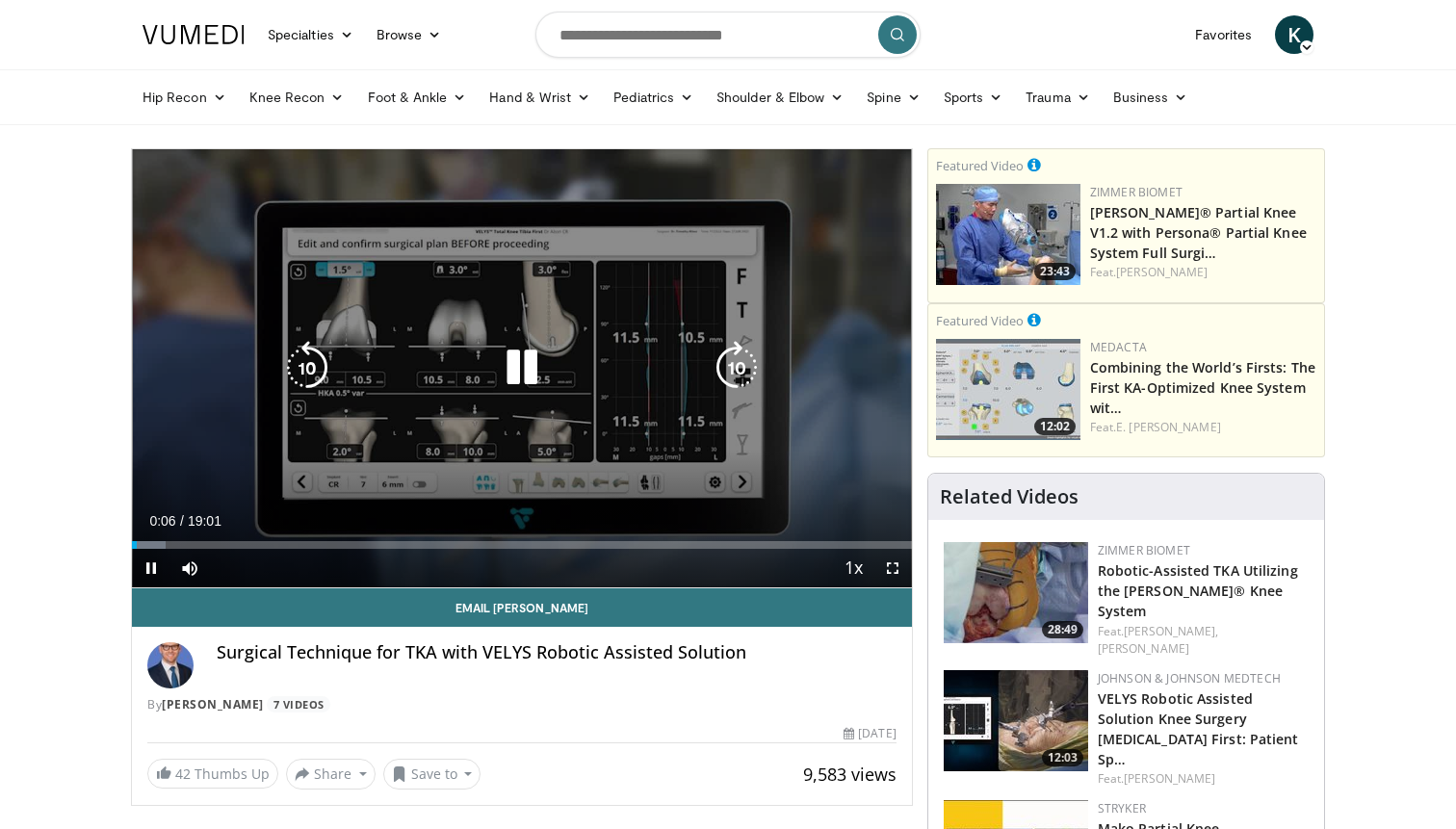
click at [722, 357] on icon "Video Player" at bounding box center [736, 367] width 54 height 54
click at [513, 386] on icon "Video Player" at bounding box center [522, 367] width 54 height 54
